Goal: Information Seeking & Learning: Check status

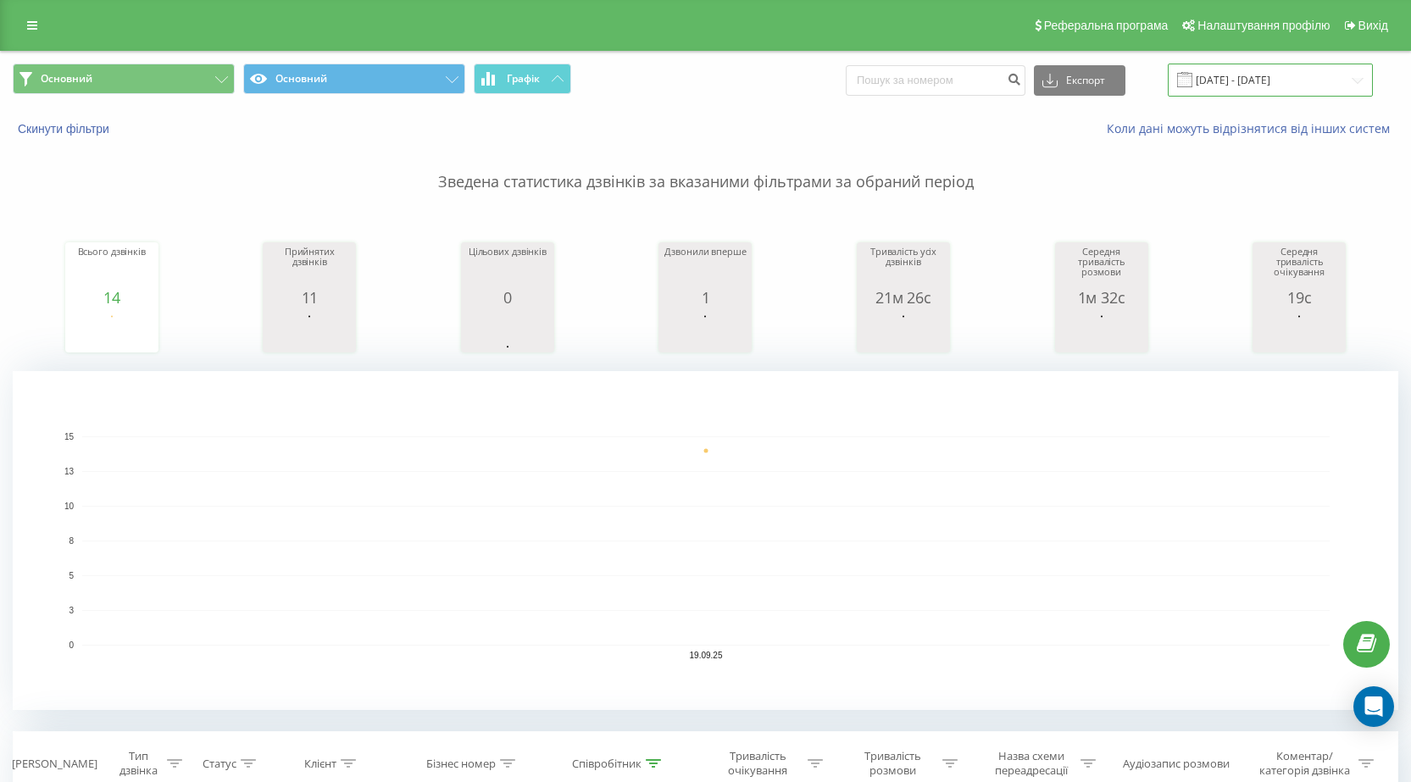
click at [1269, 79] on input "[DATE] - [DATE]" at bounding box center [1270, 80] width 205 height 33
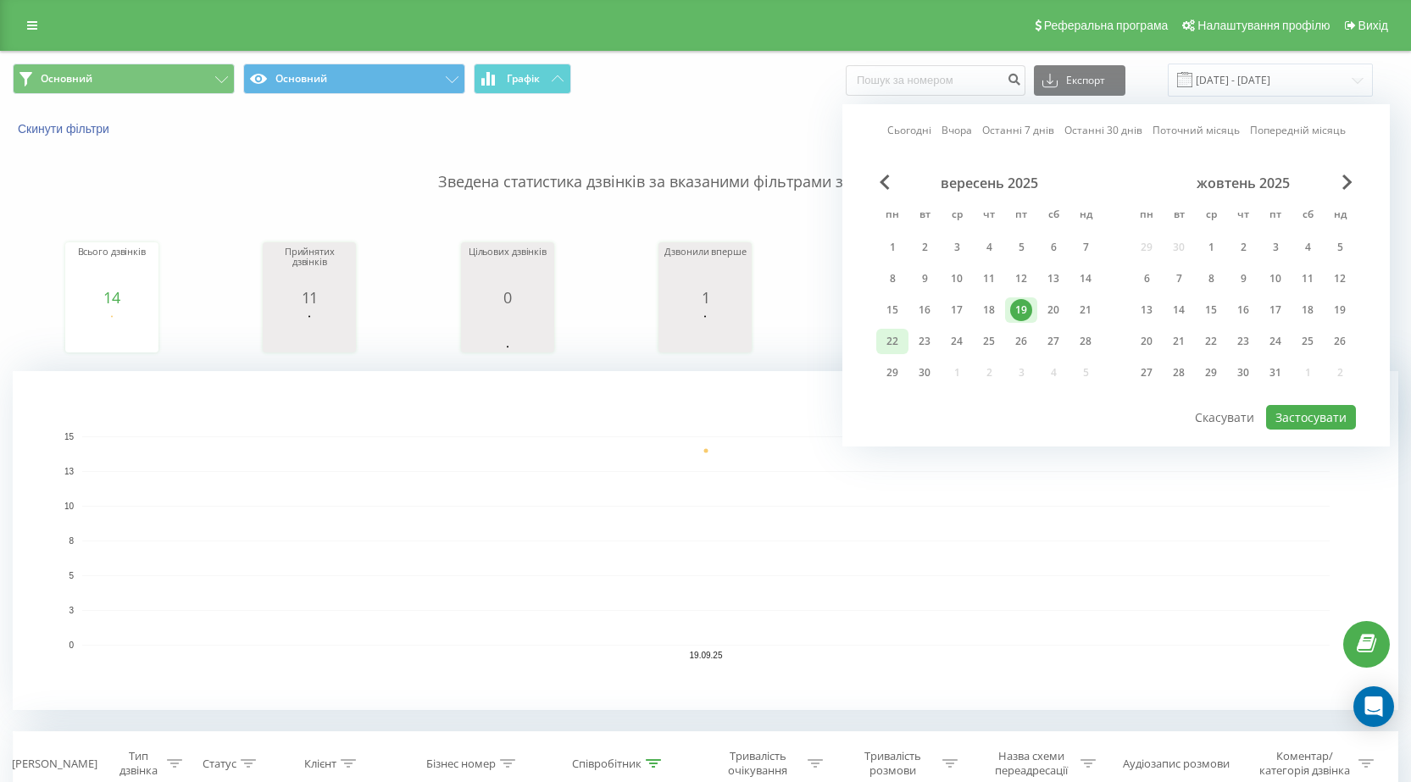
click at [891, 340] on div "22" at bounding box center [892, 342] width 22 height 22
click at [1337, 410] on button "Застосувати" at bounding box center [1311, 417] width 90 height 25
type input "[DATE] - [DATE]"
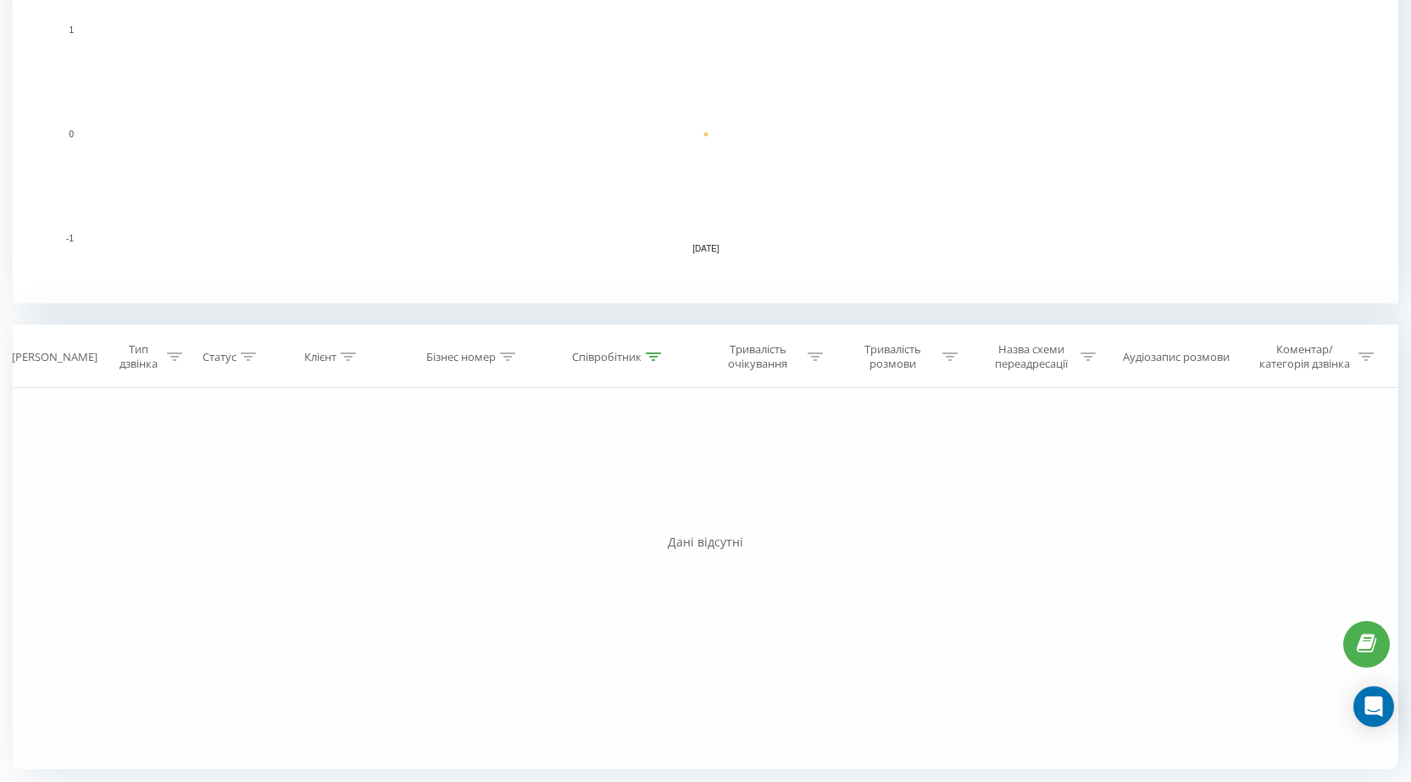
scroll to position [409, 0]
click at [650, 360] on div at bounding box center [653, 355] width 15 height 14
drag, startPoint x: 657, startPoint y: 481, endPoint x: 422, endPoint y: 476, distance: 234.8
click at [422, 476] on div "Фільтрувати за умовою Дорівнює Введіть значення Скасувати OK Фільтрувати за умо…" at bounding box center [706, 576] width 1386 height 381
click at [662, 494] on div "Скасувати OK" at bounding box center [619, 511] width 149 height 38
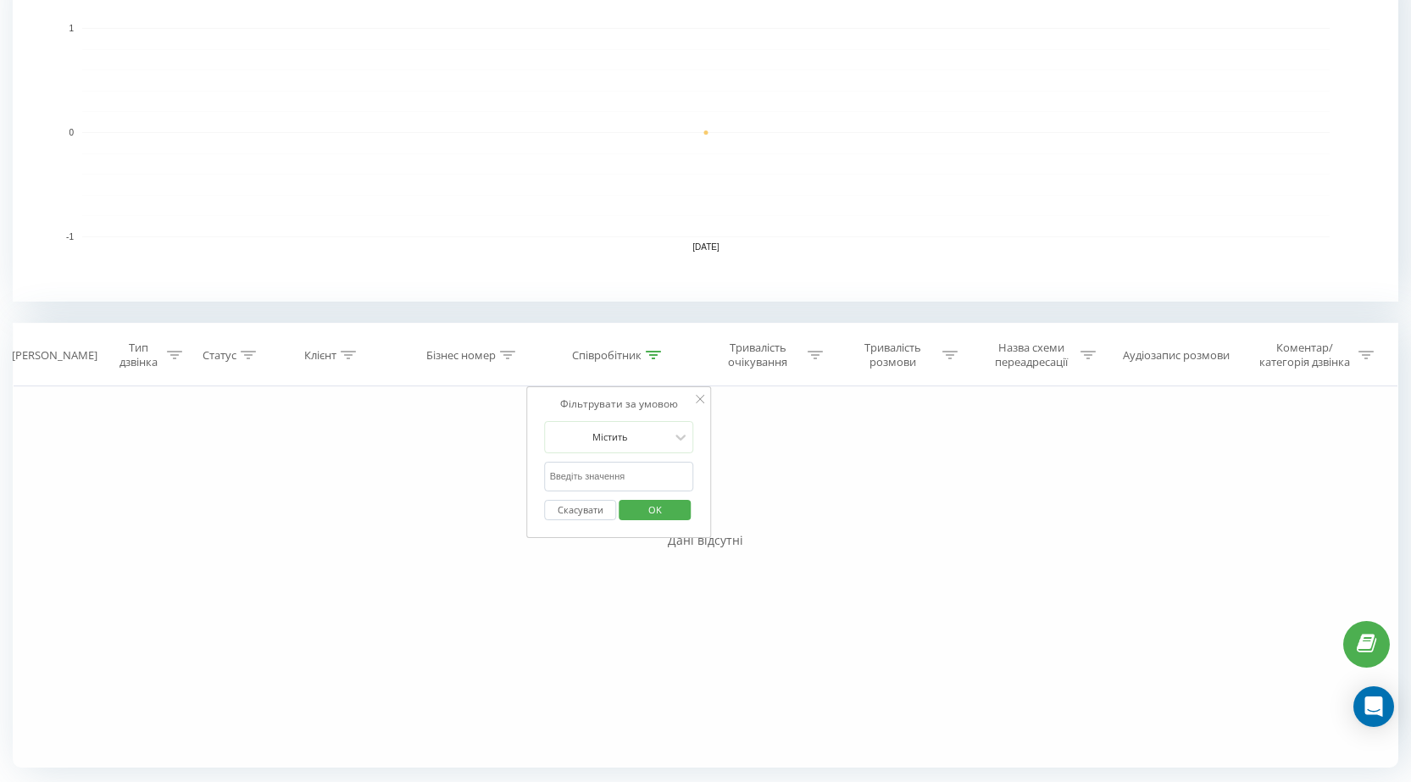
click at [653, 502] on span "OK" at bounding box center [654, 510] width 47 height 26
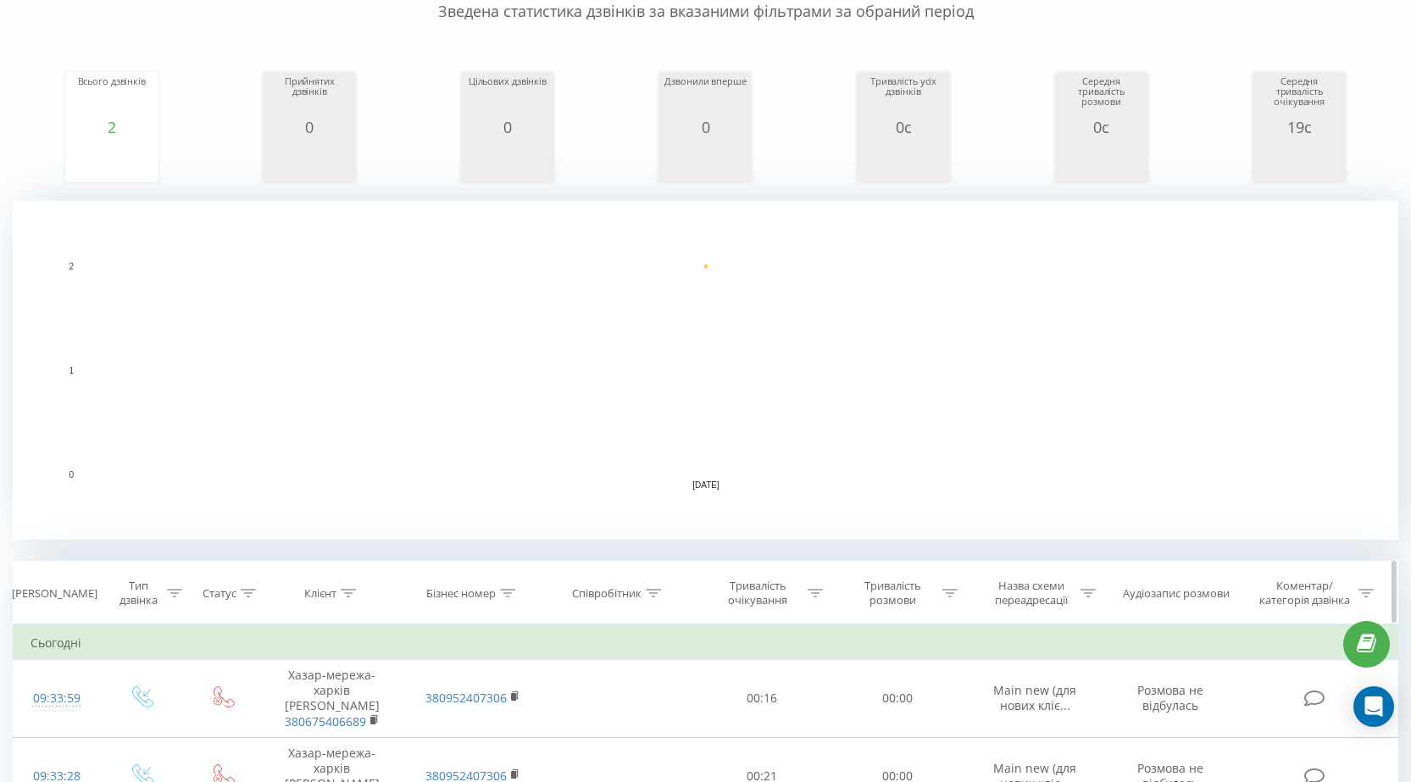
scroll to position [425, 0]
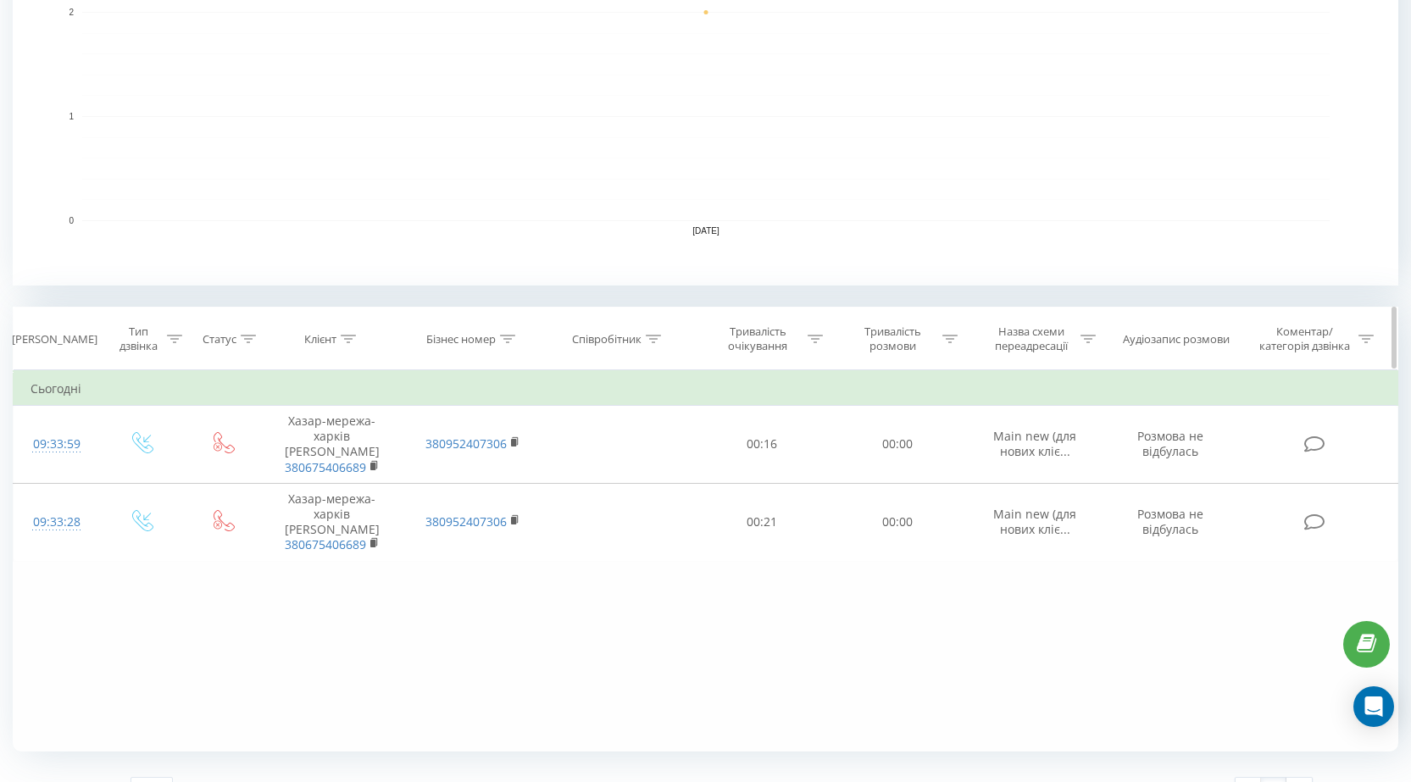
click at [656, 343] on div at bounding box center [653, 339] width 15 height 14
click at [698, 384] on icon at bounding box center [700, 383] width 8 height 8
